Goal: Task Accomplishment & Management: Complete application form

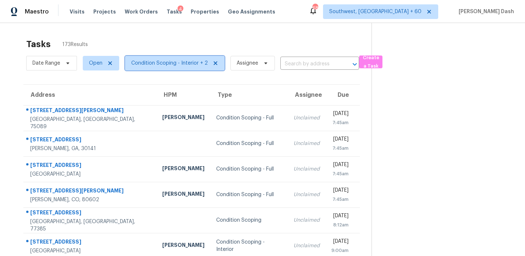
click at [160, 62] on span "Condition Scoping - Interior + 2" at bounding box center [169, 62] width 77 height 7
click at [157, 66] on span "Condition Scoping - Interior + 2" at bounding box center [169, 62] width 77 height 7
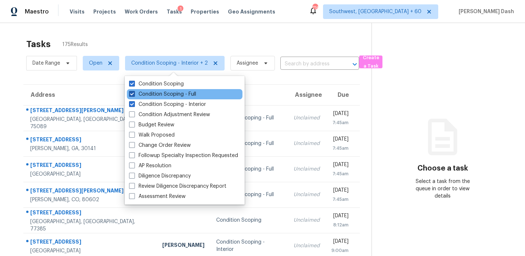
click at [168, 94] on label "Condition Scoping - Full" at bounding box center [162, 93] width 67 height 7
click at [134, 94] on input "Condition Scoping - Full" at bounding box center [131, 92] width 5 height 5
checkbox input "false"
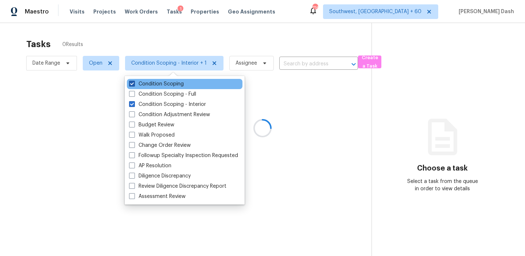
click at [167, 83] on label "Condition Scoping" at bounding box center [156, 83] width 55 height 7
click at [134, 83] on input "Condition Scoping" at bounding box center [131, 82] width 5 height 5
checkbox input "false"
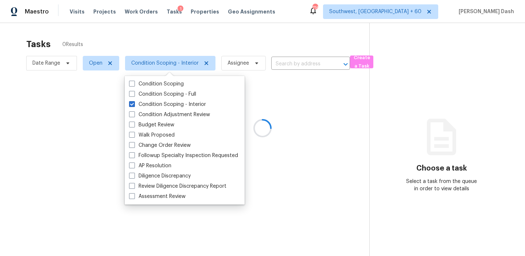
click at [171, 45] on div at bounding box center [262, 128] width 525 height 256
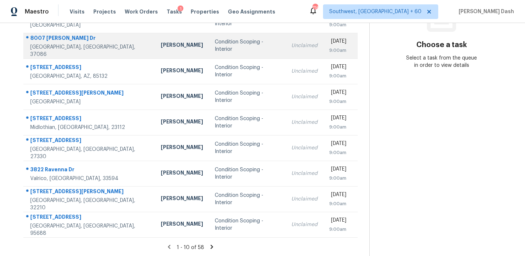
scroll to position [124, 0]
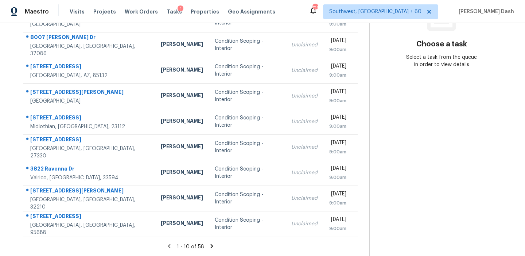
click at [212, 245] on icon at bounding box center [211, 245] width 7 height 7
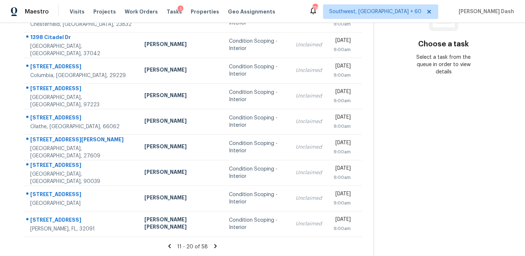
click at [169, 247] on icon at bounding box center [169, 245] width 3 height 4
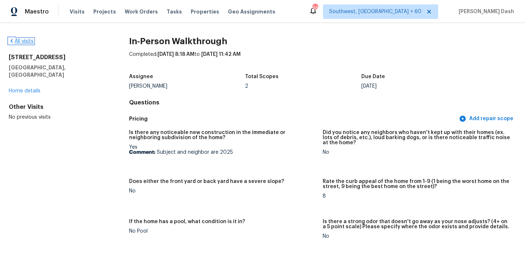
click at [18, 43] on link "All visits" at bounding box center [21, 41] width 25 height 5
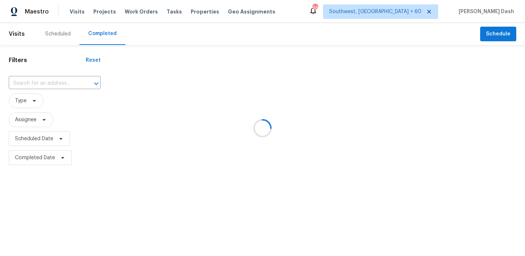
click at [50, 82] on div at bounding box center [262, 128] width 525 height 256
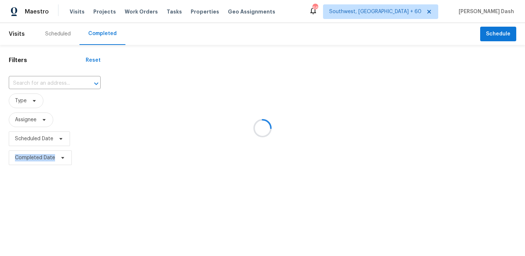
click at [50, 82] on div at bounding box center [262, 128] width 525 height 256
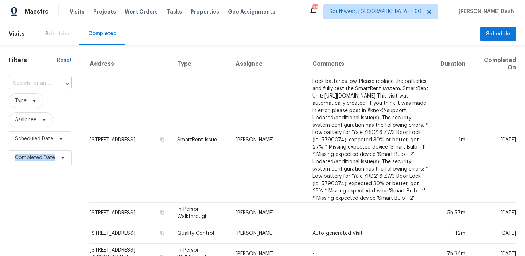
click at [53, 80] on div at bounding box center [62, 83] width 19 height 10
paste input "27341 Paraiso Mnr, Boerne, TX 78015"
type input "27341 Paraiso Mnr, Boerne, TX 78015"
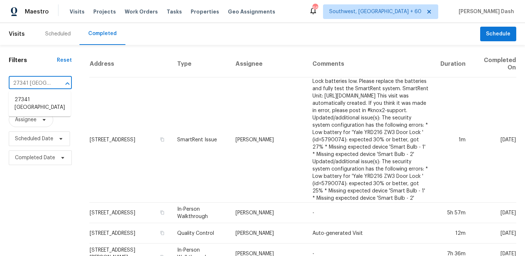
scroll to position [0, 49]
click at [46, 105] on li "27341 Paraiso Mnr, Boerne, TX 78015" at bounding box center [40, 104] width 62 height 20
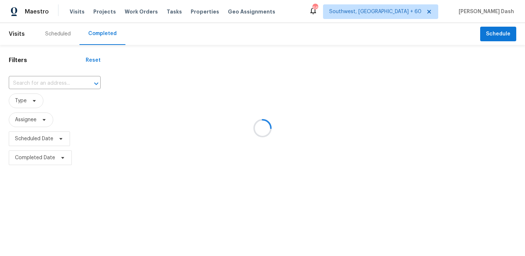
type input "27341 Paraiso Mnr, Boerne, TX 78015"
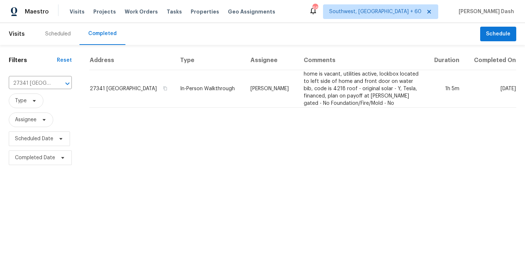
click at [231, 83] on td "In-Person Walkthrough" at bounding box center [209, 89] width 70 height 38
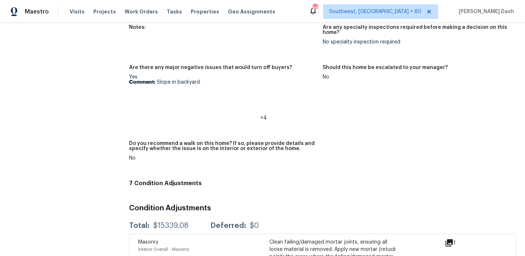
scroll to position [1823, 0]
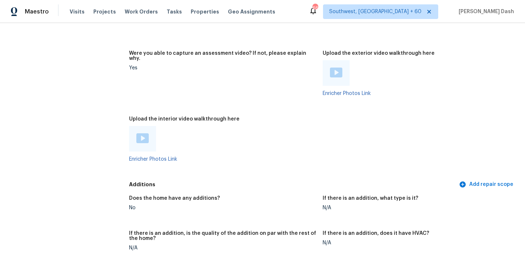
click at [140, 133] on img at bounding box center [142, 138] width 12 height 10
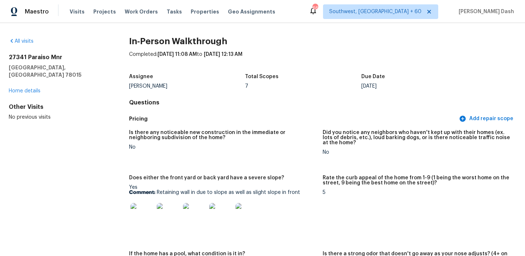
scroll to position [66, 0]
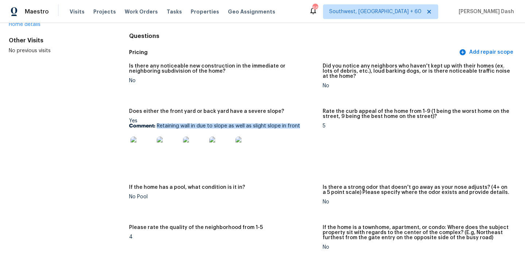
drag, startPoint x: 157, startPoint y: 125, endPoint x: 301, endPoint y: 126, distance: 144.0
click at [301, 126] on p "Comment: Retaining wall in due to slope as well as slight slope in front" at bounding box center [223, 125] width 188 height 5
copy p "Retaining wall in due to slope as well as slight slope in front"
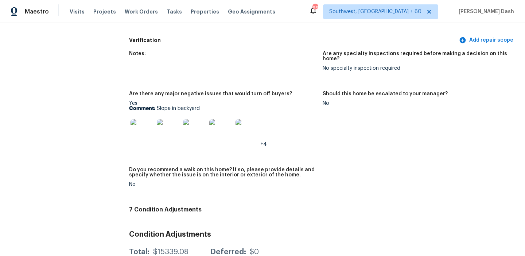
scroll to position [2066, 0]
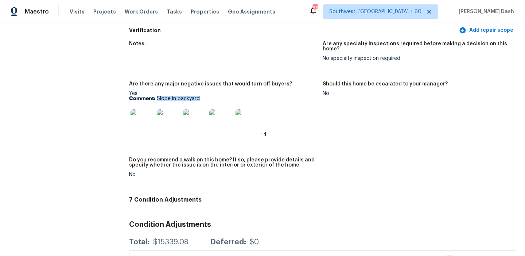
drag, startPoint x: 157, startPoint y: 84, endPoint x: 214, endPoint y: 84, distance: 56.9
click at [214, 96] on p "Comment: Slope in backyard" at bounding box center [223, 98] width 188 height 5
copy p "Slope in backyard"
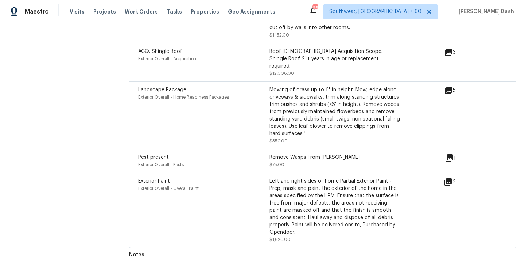
scroll to position [2497, 0]
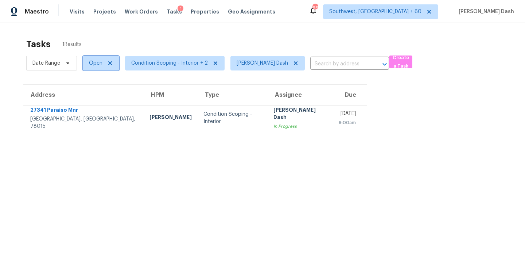
click at [102, 59] on span "Open" at bounding box center [95, 62] width 13 height 7
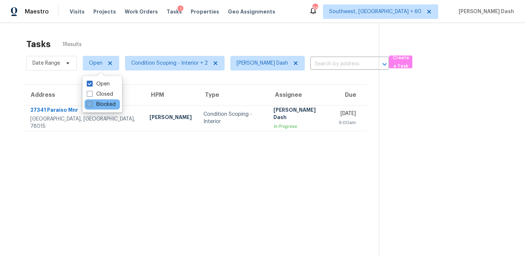
click at [107, 103] on label "Blocked" at bounding box center [101, 104] width 29 height 7
click at [91, 103] on input "Blocked" at bounding box center [89, 103] width 5 height 5
checkbox input "true"
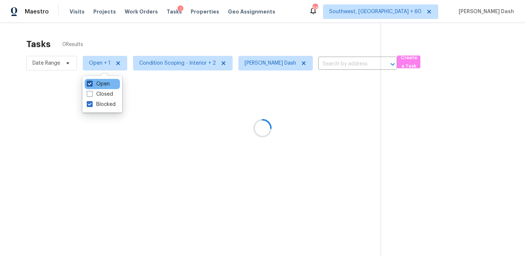
click at [107, 84] on label "Open" at bounding box center [98, 83] width 23 height 7
click at [91, 84] on input "Open" at bounding box center [89, 82] width 5 height 5
checkbox input "false"
click at [135, 36] on div at bounding box center [262, 128] width 525 height 256
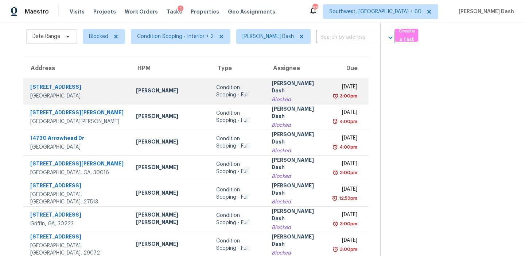
scroll to position [22, 0]
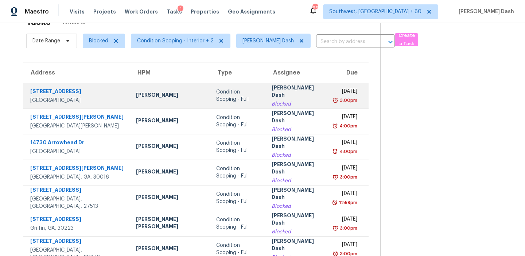
click at [210, 100] on td "Condition Scoping - Full" at bounding box center [238, 96] width 56 height 26
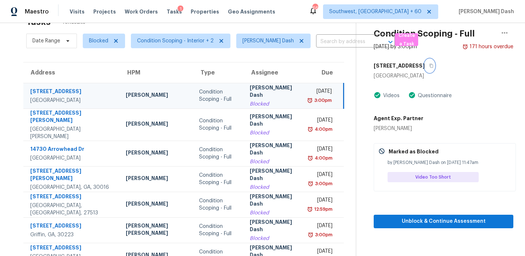
click at [425, 63] on button "button" at bounding box center [430, 65] width 10 height 13
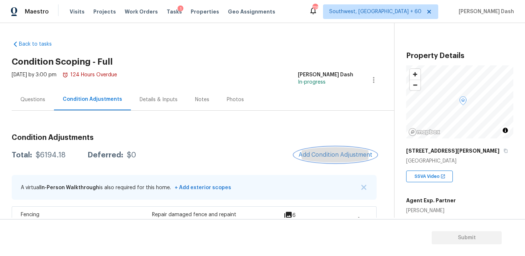
click at [319, 152] on span "Add Condition Adjustment" at bounding box center [336, 154] width 74 height 7
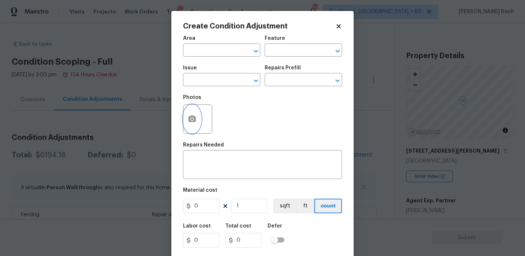
click at [192, 119] on circle "button" at bounding box center [192, 119] width 2 height 2
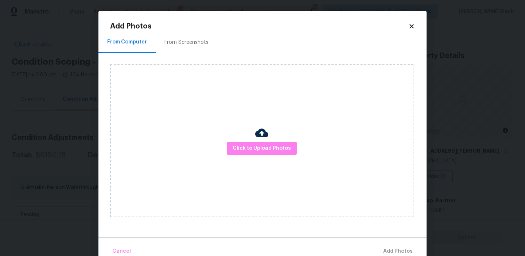
click at [251, 161] on div "Click to Upload Photos" at bounding box center [261, 140] width 303 height 153
click at [251, 151] on span "Click to Upload Photos" at bounding box center [262, 148] width 58 height 9
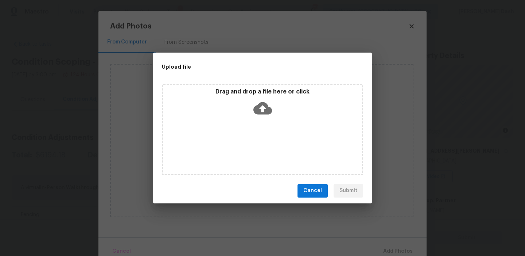
click at [251, 151] on div "Drag and drop a file here or click" at bounding box center [262, 129] width 201 height 91
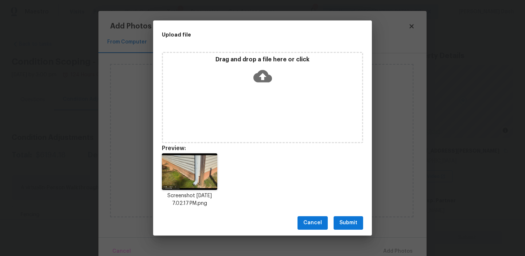
click at [347, 223] on span "Submit" at bounding box center [348, 222] width 18 height 9
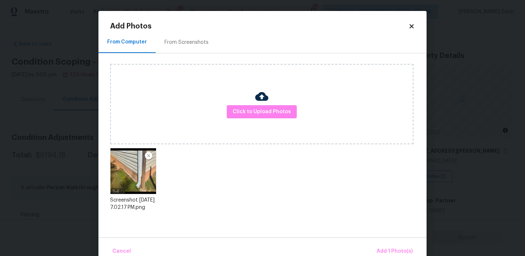
click at [377, 242] on div "Cancel Add 1 Photo(s)" at bounding box center [262, 248] width 328 height 22
click at [382, 247] on span "Add 1 Photo(s)" at bounding box center [395, 250] width 36 height 9
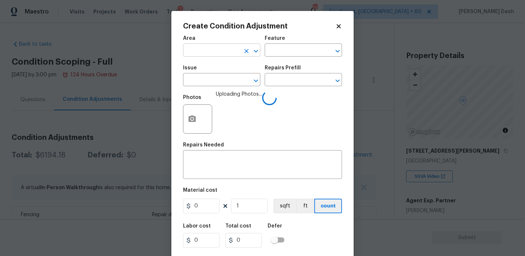
click at [233, 53] on input "text" at bounding box center [211, 50] width 57 height 11
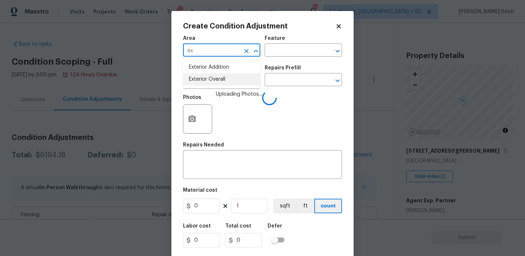
click at [211, 77] on li "Exterior Overall" at bounding box center [221, 79] width 77 height 12
type input "Exterior Overall"
click at [296, 51] on input "text" at bounding box center [293, 50] width 57 height 11
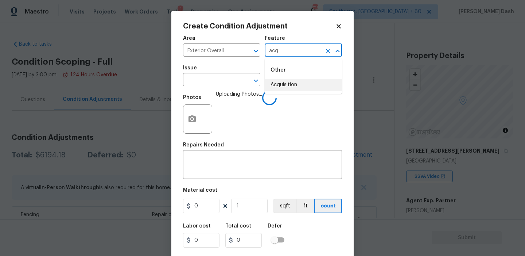
click at [293, 85] on li "Acquisition" at bounding box center [303, 85] width 77 height 12
type input "Acquisition"
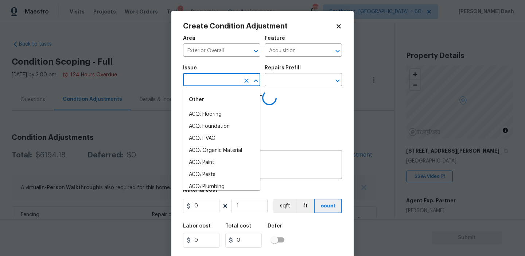
click at [229, 84] on input "text" at bounding box center [211, 80] width 57 height 11
click at [227, 123] on li "ACQ: Foundation" at bounding box center [221, 126] width 77 height 12
type input "ACQ: Foundation"
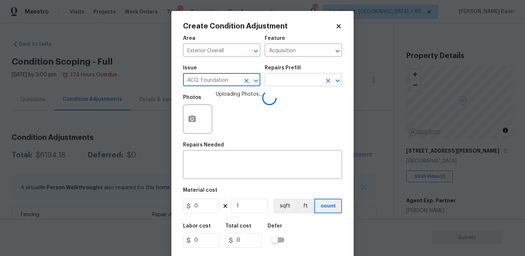
click at [279, 76] on input "text" at bounding box center [293, 80] width 57 height 11
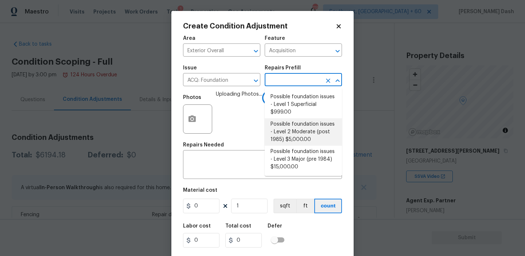
click at [279, 121] on li "Possible foundation issues - Level 2 Moderate (post 1985) $5,000.00" at bounding box center [303, 131] width 77 height 27
type textarea "Possible foundation issues - Level 2 Moderate: Disclaimer: This is NOT a techni…"
type input "5000"
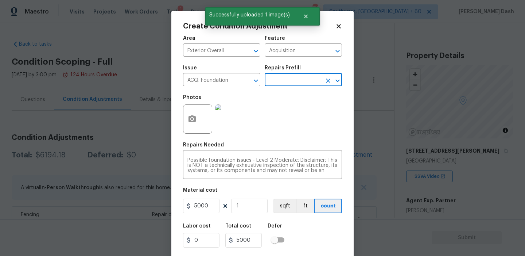
scroll to position [17, 0]
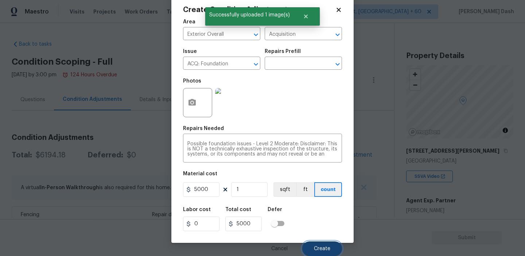
click at [325, 246] on span "Create" at bounding box center [322, 248] width 16 height 5
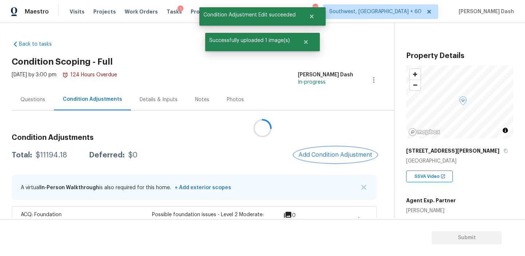
scroll to position [0, 0]
click at [28, 99] on div "Questions" at bounding box center [32, 99] width 25 height 7
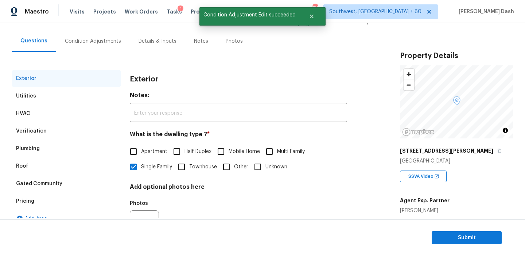
click at [65, 132] on div "Verification" at bounding box center [66, 130] width 109 height 17
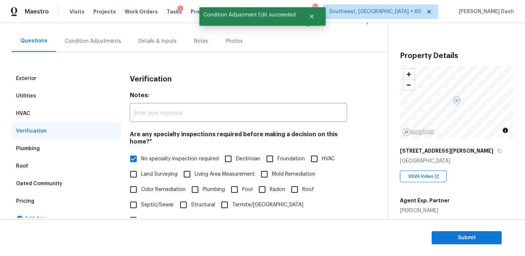
scroll to position [183, 0]
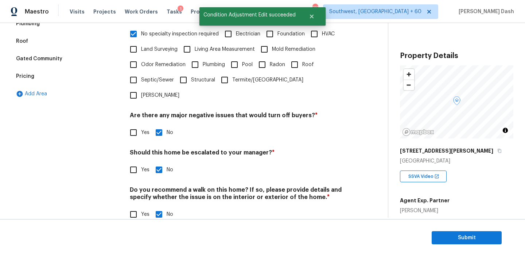
drag, startPoint x: 140, startPoint y: 153, endPoint x: 143, endPoint y: 156, distance: 3.9
click at [140, 162] on input "Yes" at bounding box center [133, 169] width 15 height 15
checkbox input "true"
checkbox input "false"
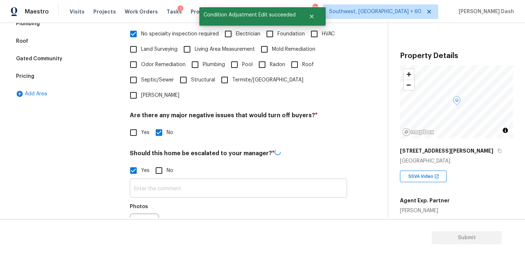
click at [164, 180] on input "text" at bounding box center [238, 188] width 217 height 17
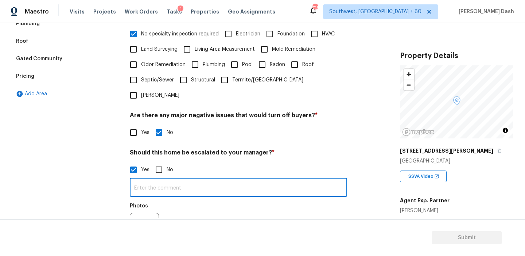
type input "S"
type input "A"
click at [189, 179] on input "Teh house has posisble foundation isuses" at bounding box center [238, 187] width 217 height 17
click at [142, 179] on input "Teh house has possible foundation isuses" at bounding box center [238, 187] width 217 height 17
click at [234, 179] on input "The house has possible foundation isuses" at bounding box center [238, 187] width 217 height 17
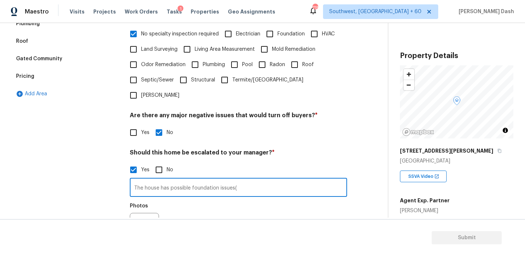
type input "The house has possible foundation issues("
click at [140, 213] on button "button" at bounding box center [138, 227] width 17 height 28
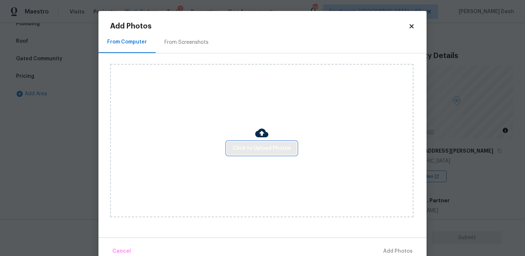
click at [274, 145] on span "Click to Upload Photos" at bounding box center [262, 148] width 58 height 9
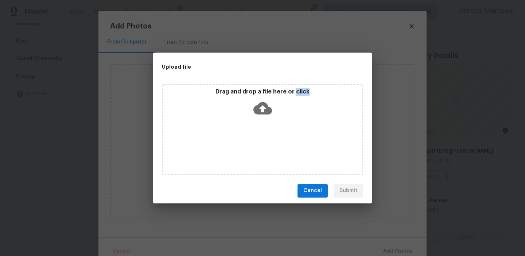
click at [274, 145] on div "Drag and drop a file here or click" at bounding box center [262, 129] width 201 height 91
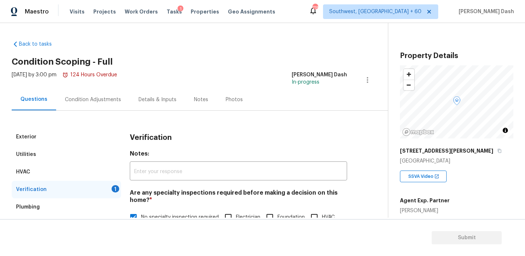
scroll to position [192, 0]
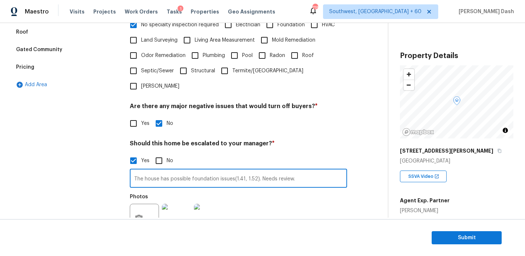
type input "The house has possible foundation issues(1.41, 1.52). Needs review."
click at [107, 190] on div "Exterior Utilities HVAC Verification Plumbing Roof Gated Community Pricing Add …" at bounding box center [66, 113] width 109 height 354
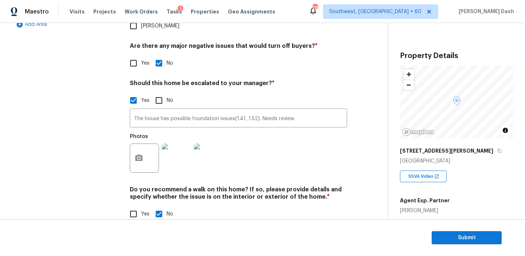
click at [105, 172] on div "Exterior Utilities HVAC Verification Plumbing Roof Gated Community Pricing Add …" at bounding box center [66, 53] width 109 height 354
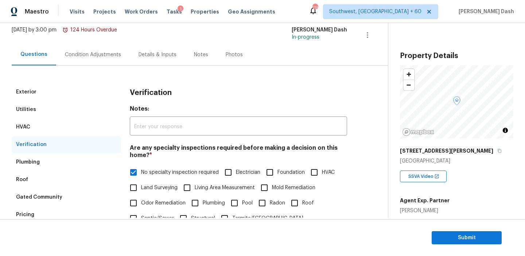
scroll to position [39, 0]
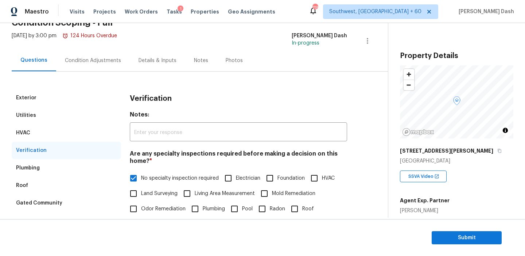
click at [104, 63] on div "Condition Adjustments" at bounding box center [93, 60] width 56 height 7
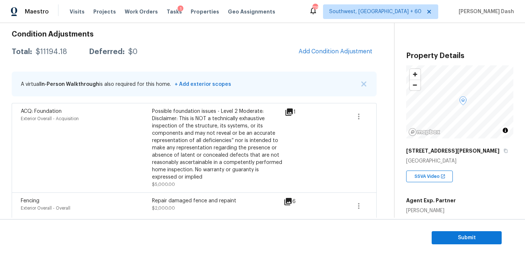
scroll to position [108, 0]
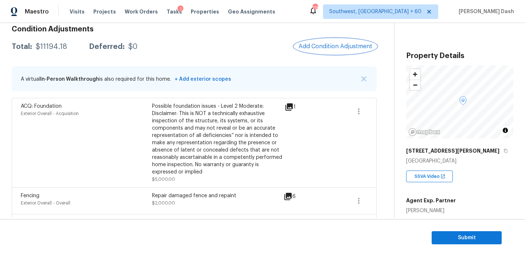
click at [326, 44] on span "Add Condition Adjustment" at bounding box center [336, 46] width 74 height 7
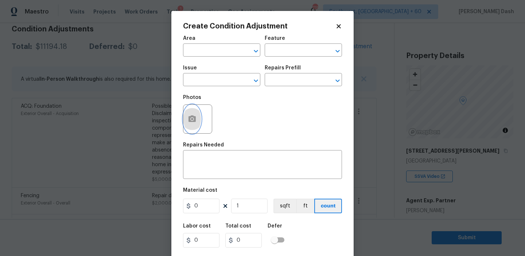
click at [195, 113] on button "button" at bounding box center [191, 119] width 17 height 28
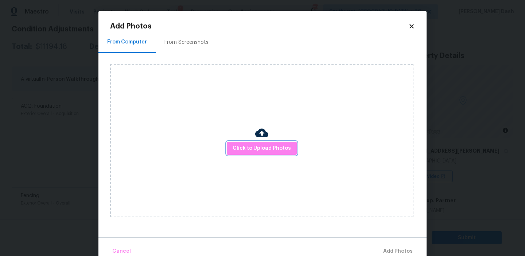
click at [250, 148] on span "Click to Upload Photos" at bounding box center [262, 148] width 58 height 9
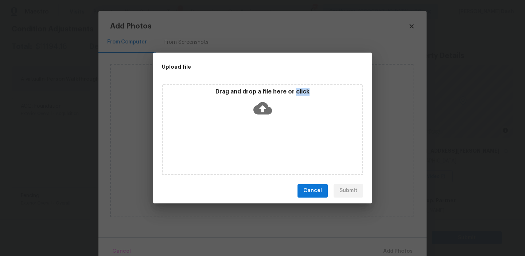
click at [250, 148] on div "Drag and drop a file here or click" at bounding box center [262, 129] width 201 height 91
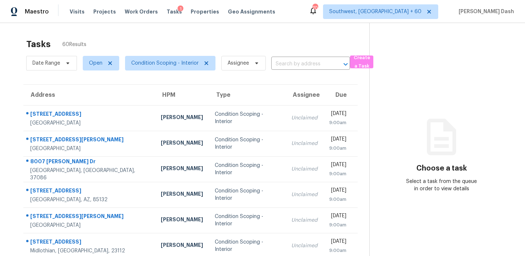
scroll to position [124, 0]
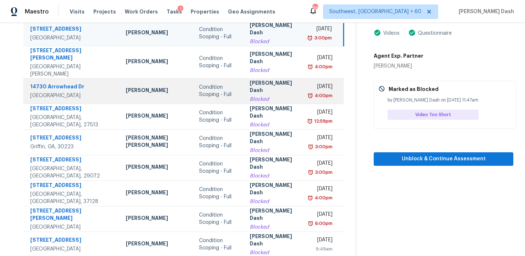
scroll to position [85, 0]
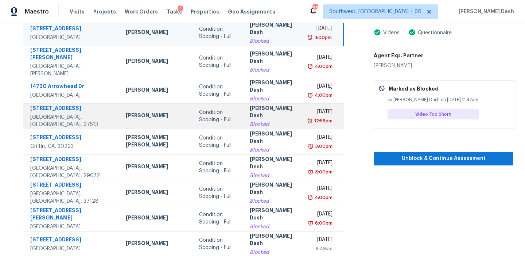
click at [204, 115] on div "Condition Scoping - Full" at bounding box center [218, 116] width 39 height 15
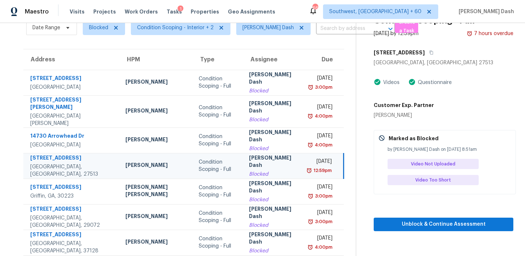
scroll to position [35, 0]
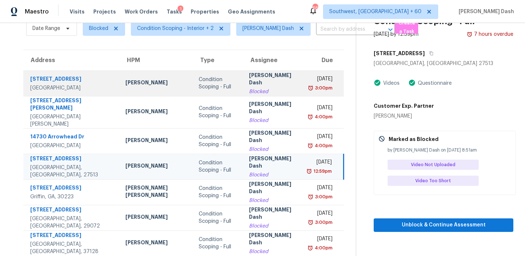
click at [199, 89] on div "Condition Scoping - Full" at bounding box center [218, 83] width 39 height 15
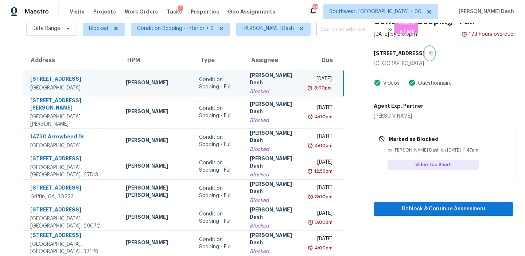
click at [425, 52] on button "button" at bounding box center [430, 53] width 10 height 13
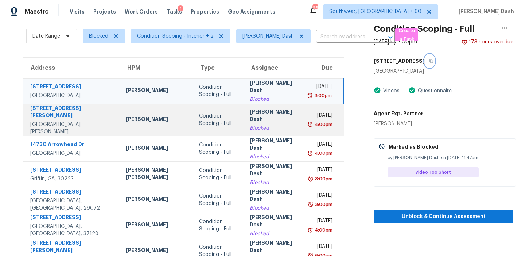
scroll to position [59, 0]
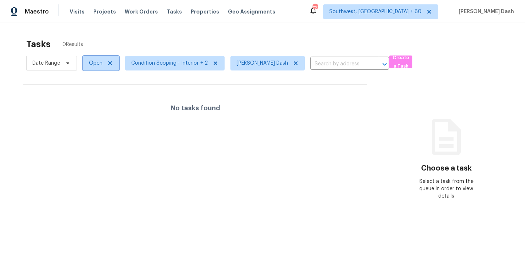
click at [105, 63] on span at bounding box center [109, 63] width 8 height 6
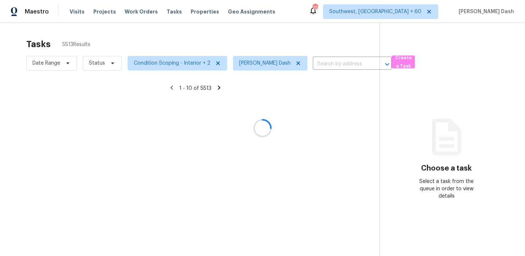
click at [104, 68] on div at bounding box center [262, 128] width 525 height 256
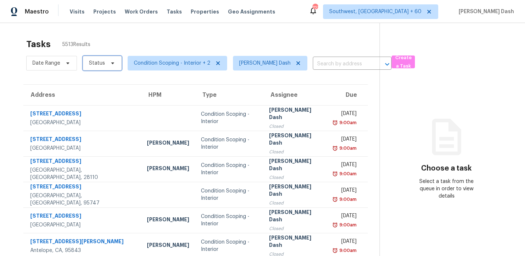
click at [104, 68] on span "Status" at bounding box center [102, 63] width 39 height 15
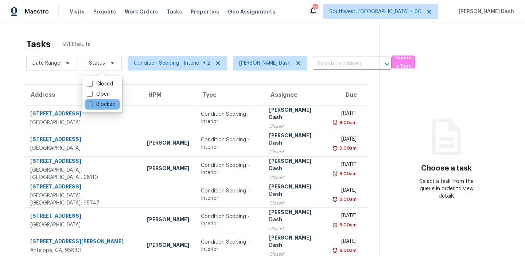
click at [96, 101] on label "Blocked" at bounding box center [101, 104] width 29 height 7
click at [91, 101] on input "Blocked" at bounding box center [89, 103] width 5 height 5
checkbox input "true"
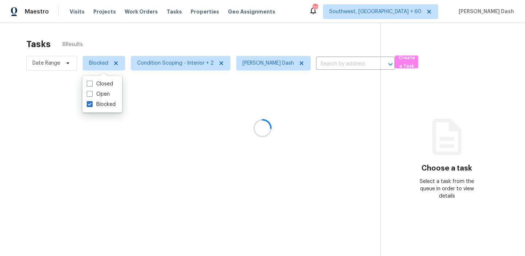
click at [113, 45] on div at bounding box center [262, 128] width 525 height 256
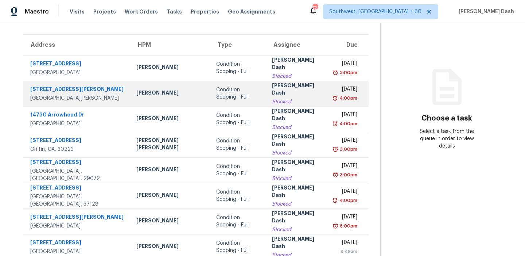
scroll to position [59, 0]
